Goal: Obtain resource: Obtain resource

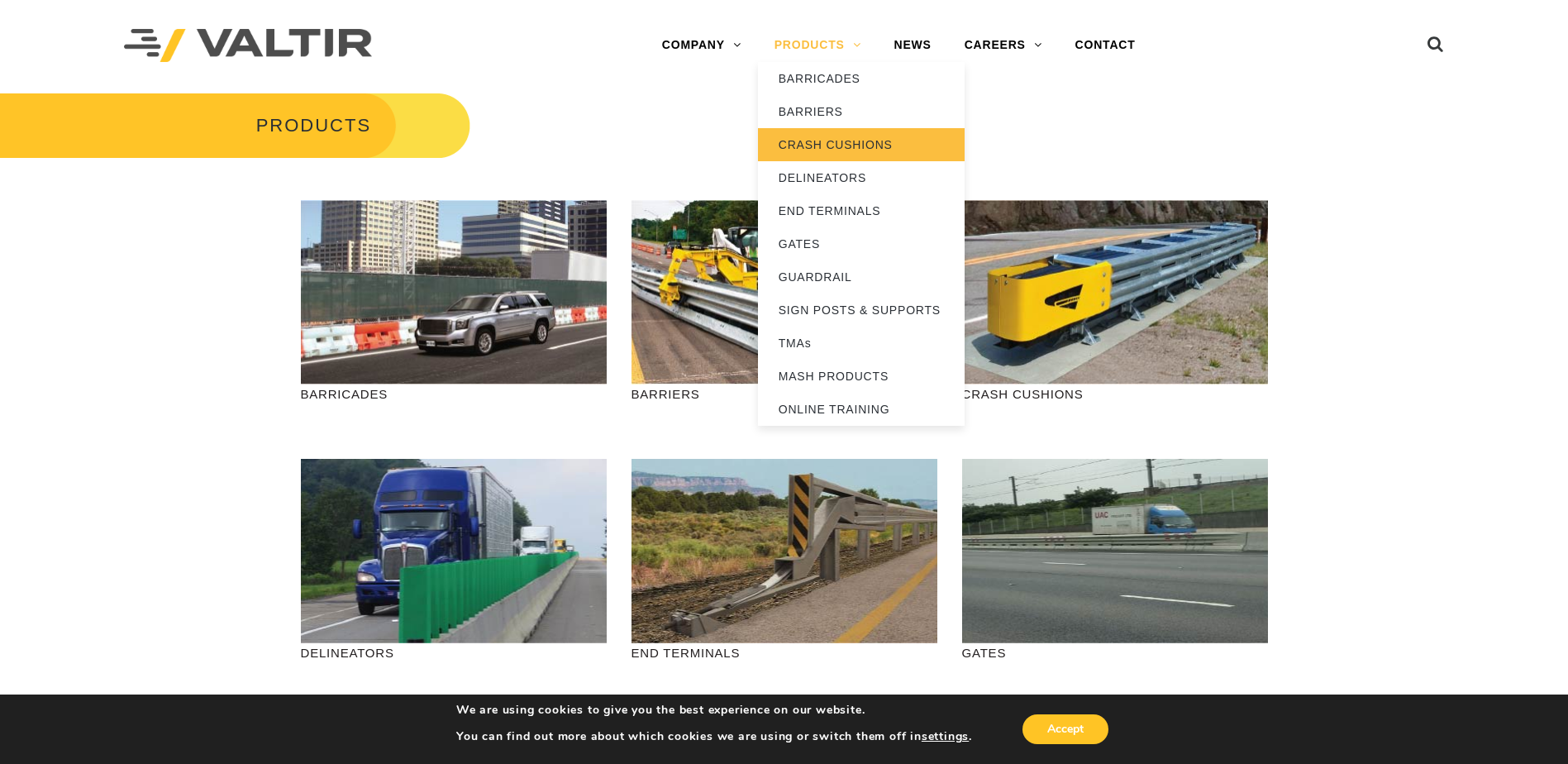
click at [826, 140] on link "CRASH CUSHIONS" at bounding box center [862, 144] width 206 height 33
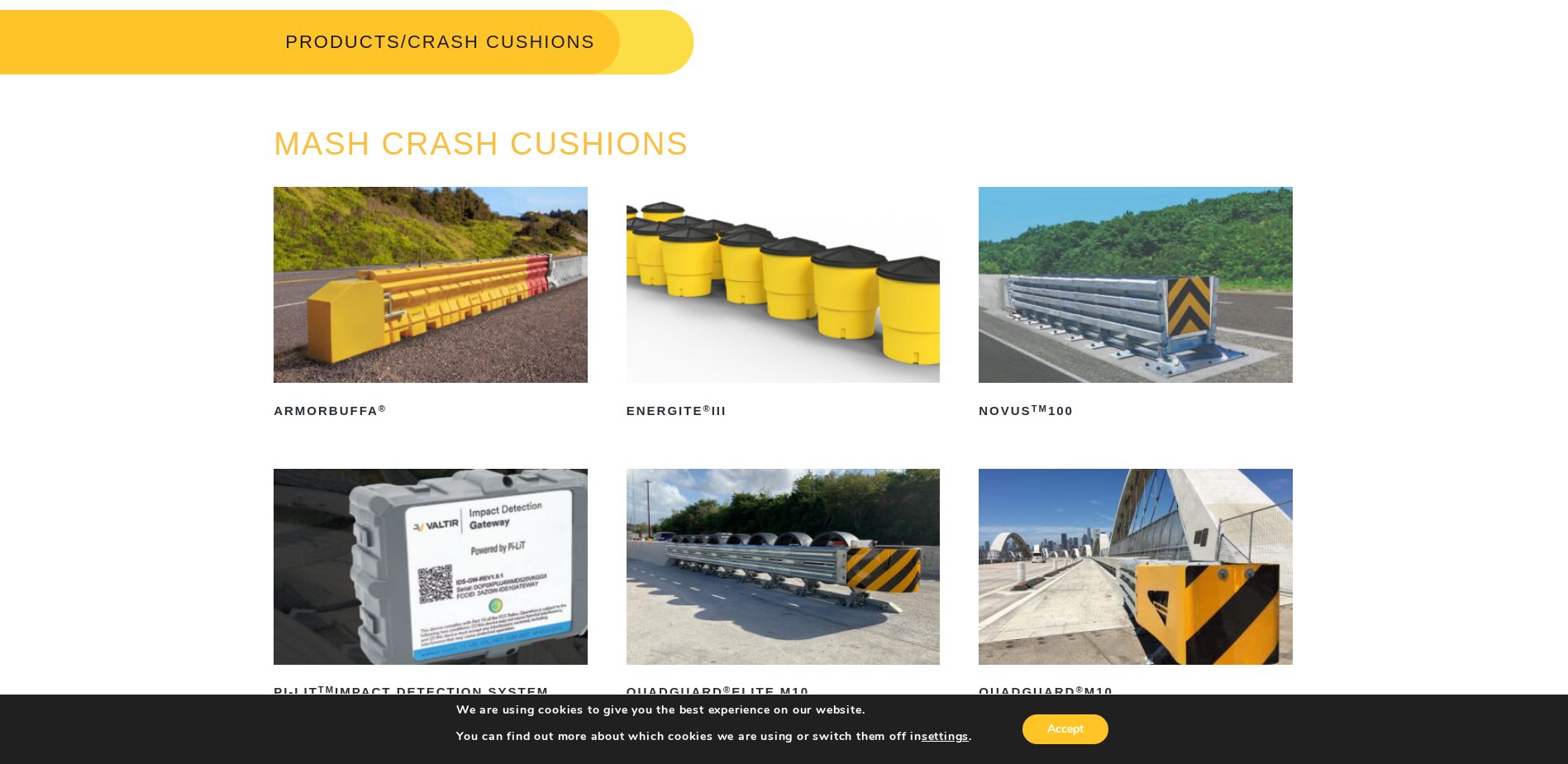
scroll to position [138, 0]
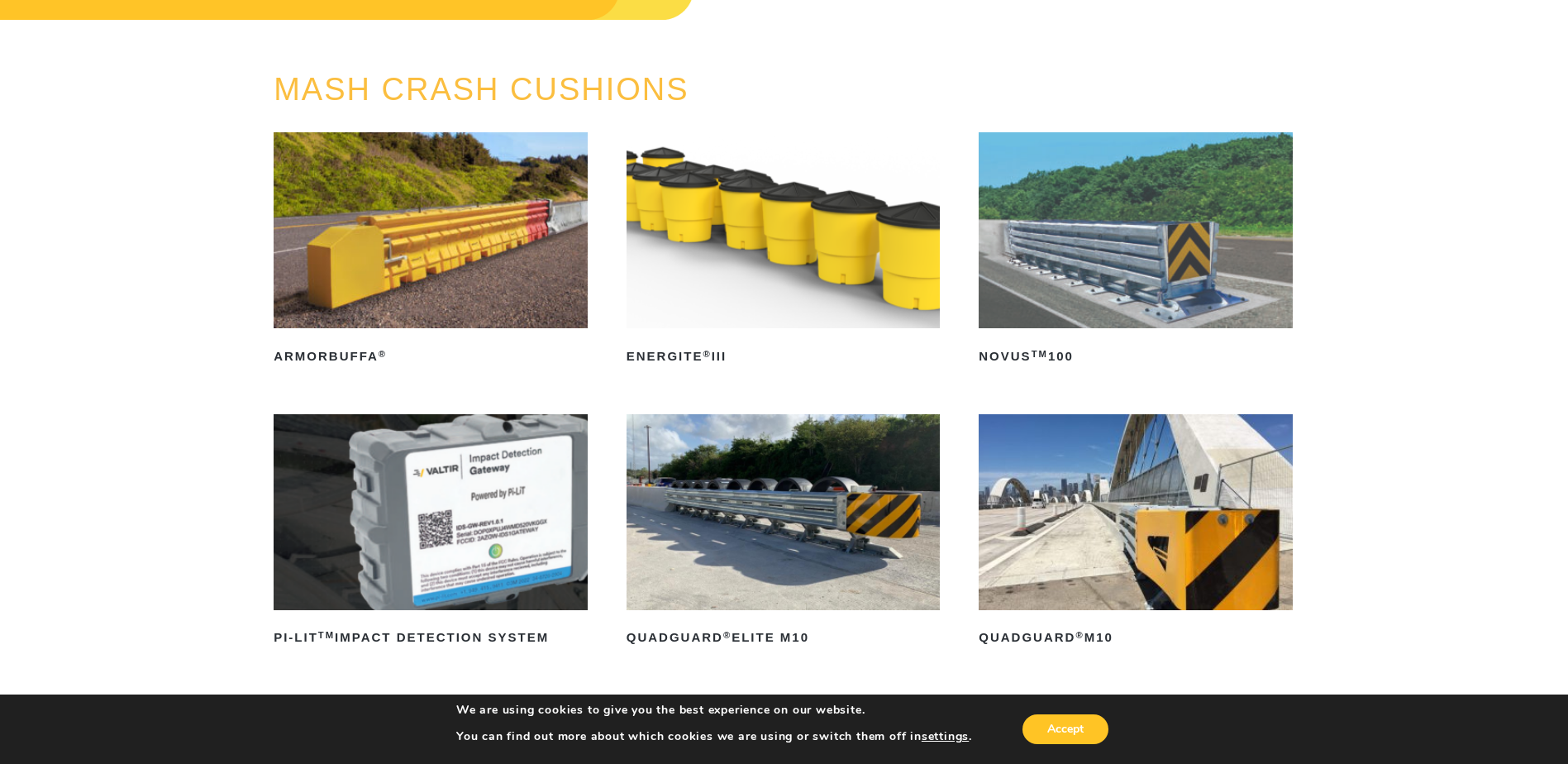
click at [700, 281] on img at bounding box center [784, 230] width 314 height 195
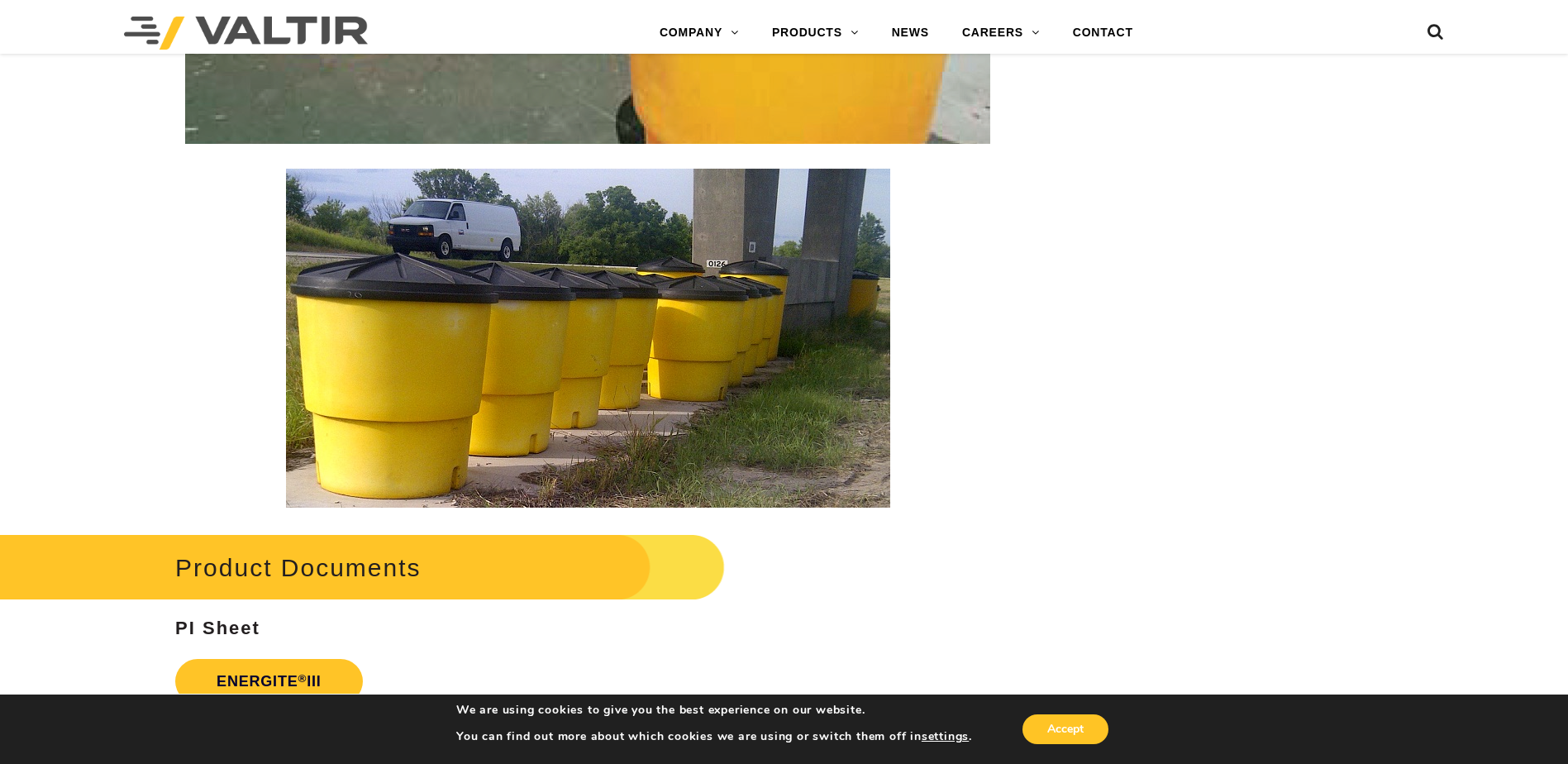
scroll to position [2755, 0]
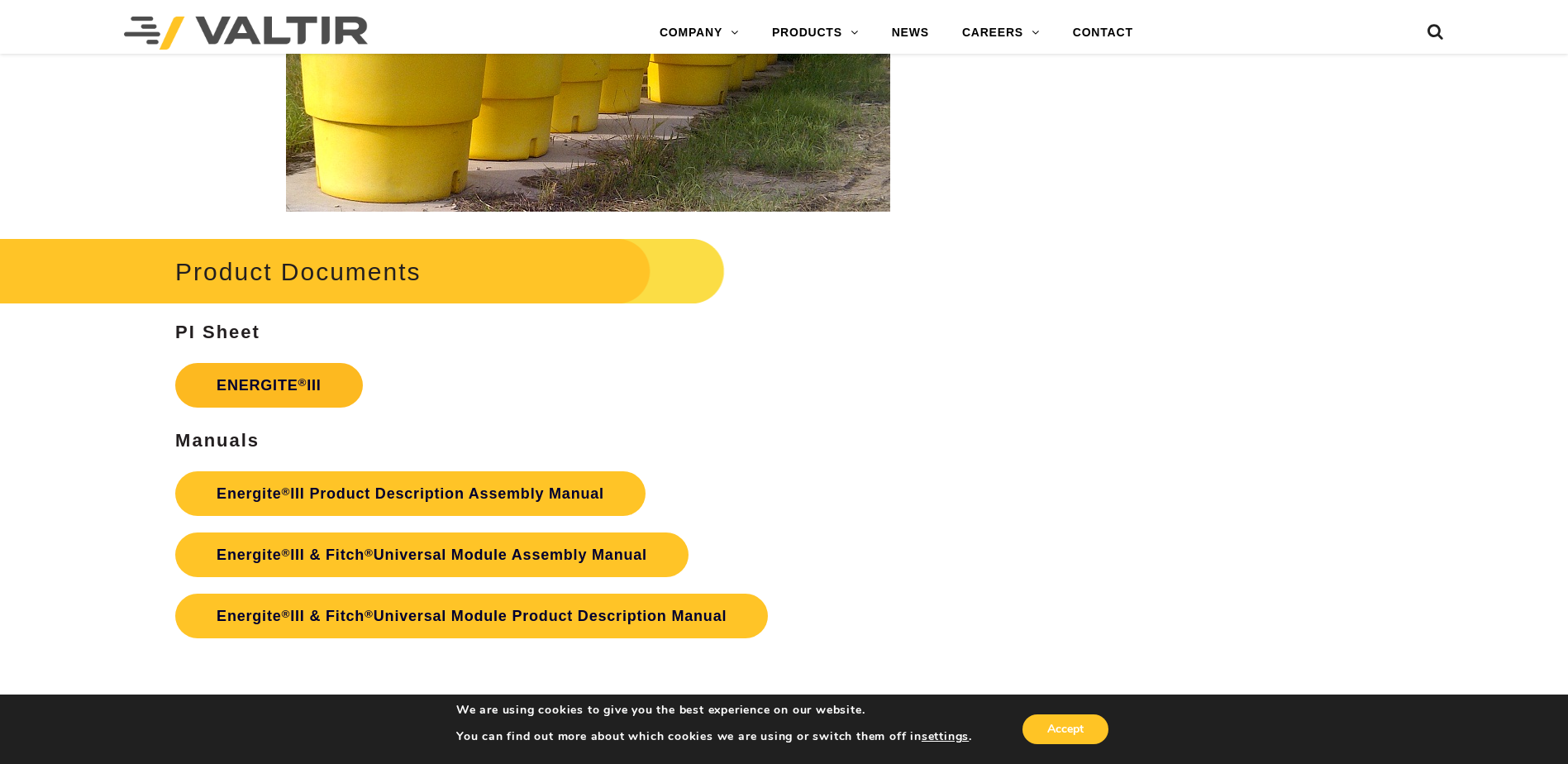
click at [258, 385] on link "ENERGITE ® III" at bounding box center [268, 384] width 188 height 44
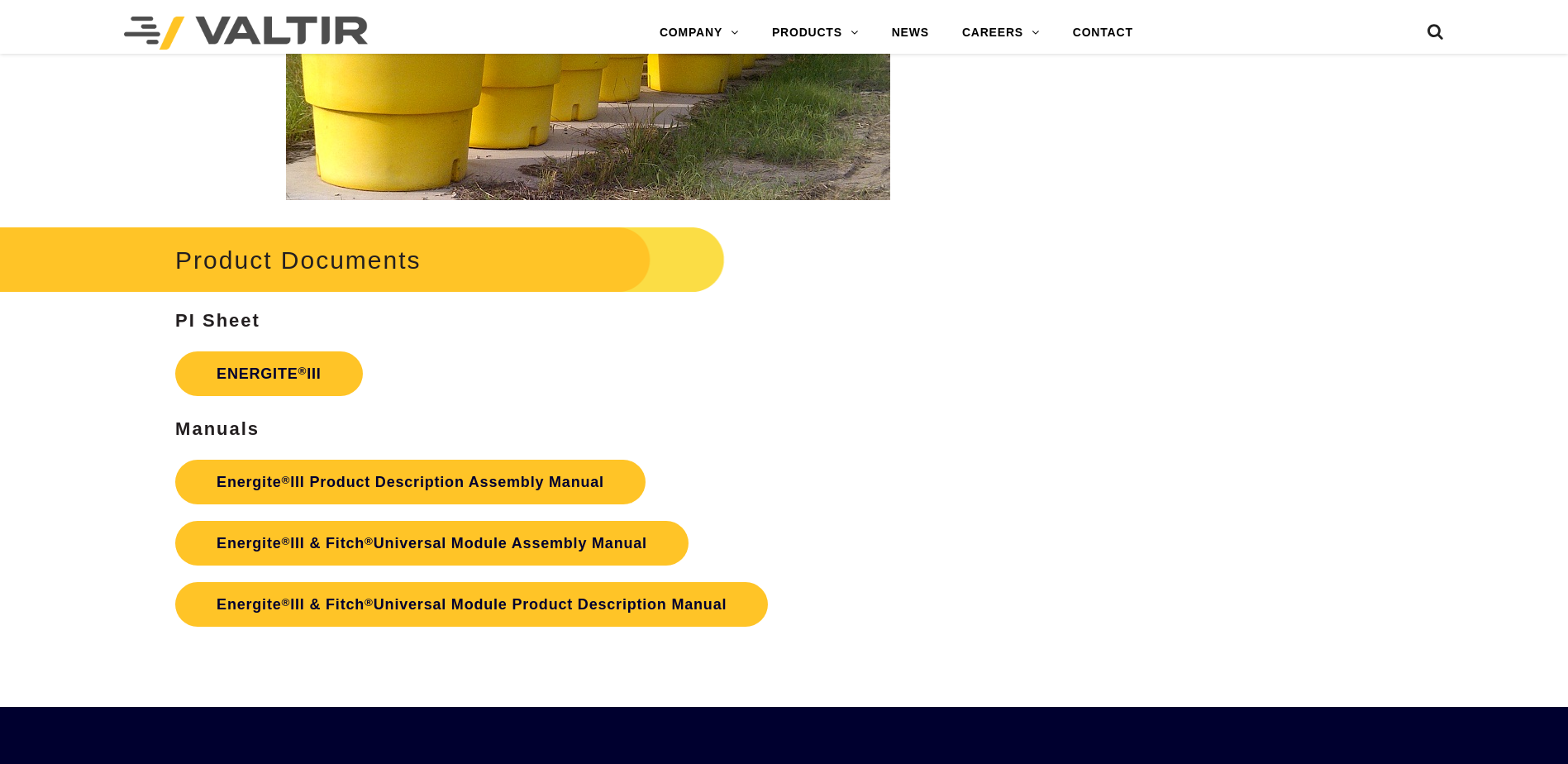
scroll to position [2755, 0]
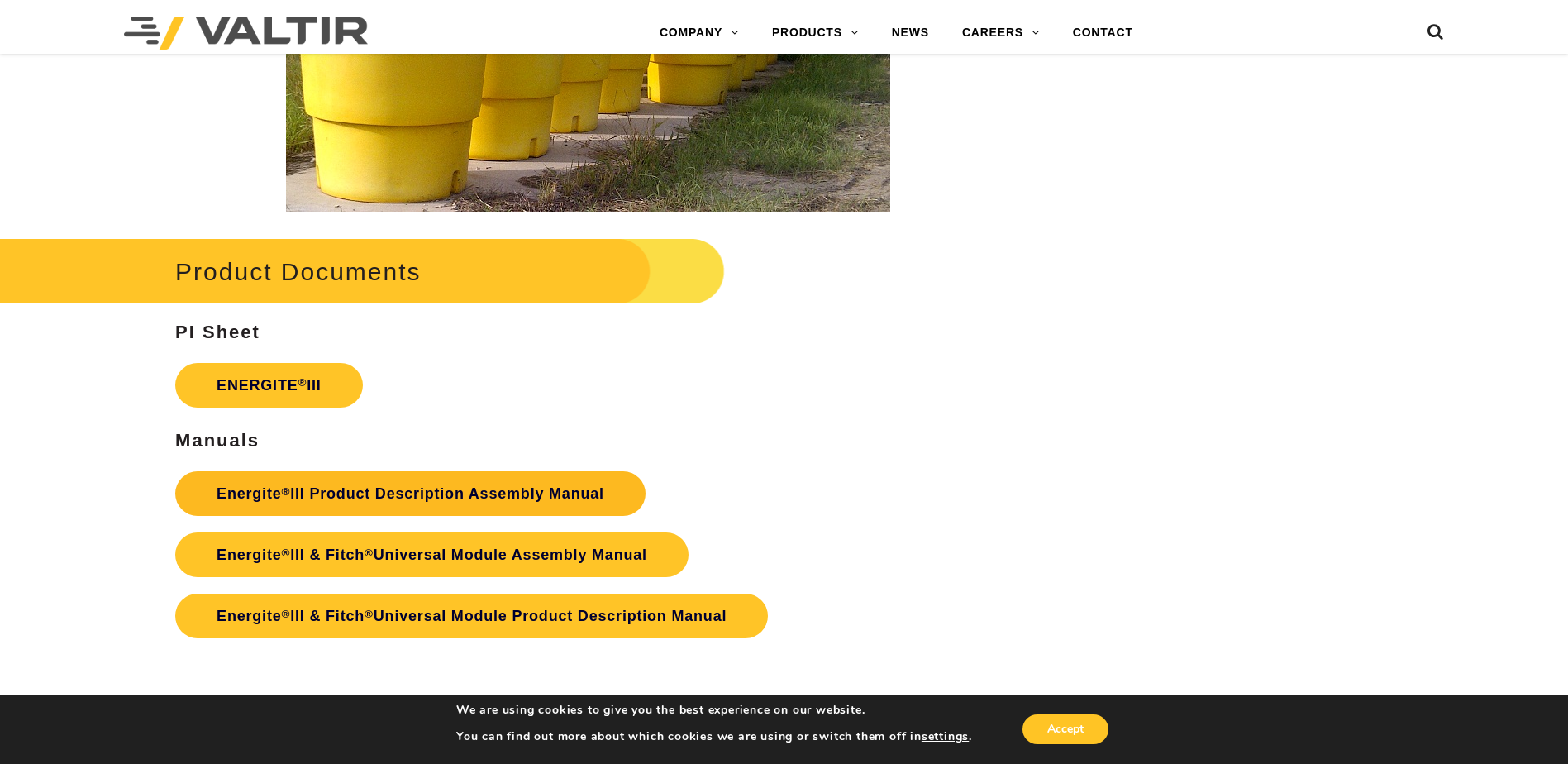
click at [522, 493] on link "Energite ® III Product Description Assembly Manual" at bounding box center [410, 493] width 471 height 44
